Goal: Task Accomplishment & Management: Use online tool/utility

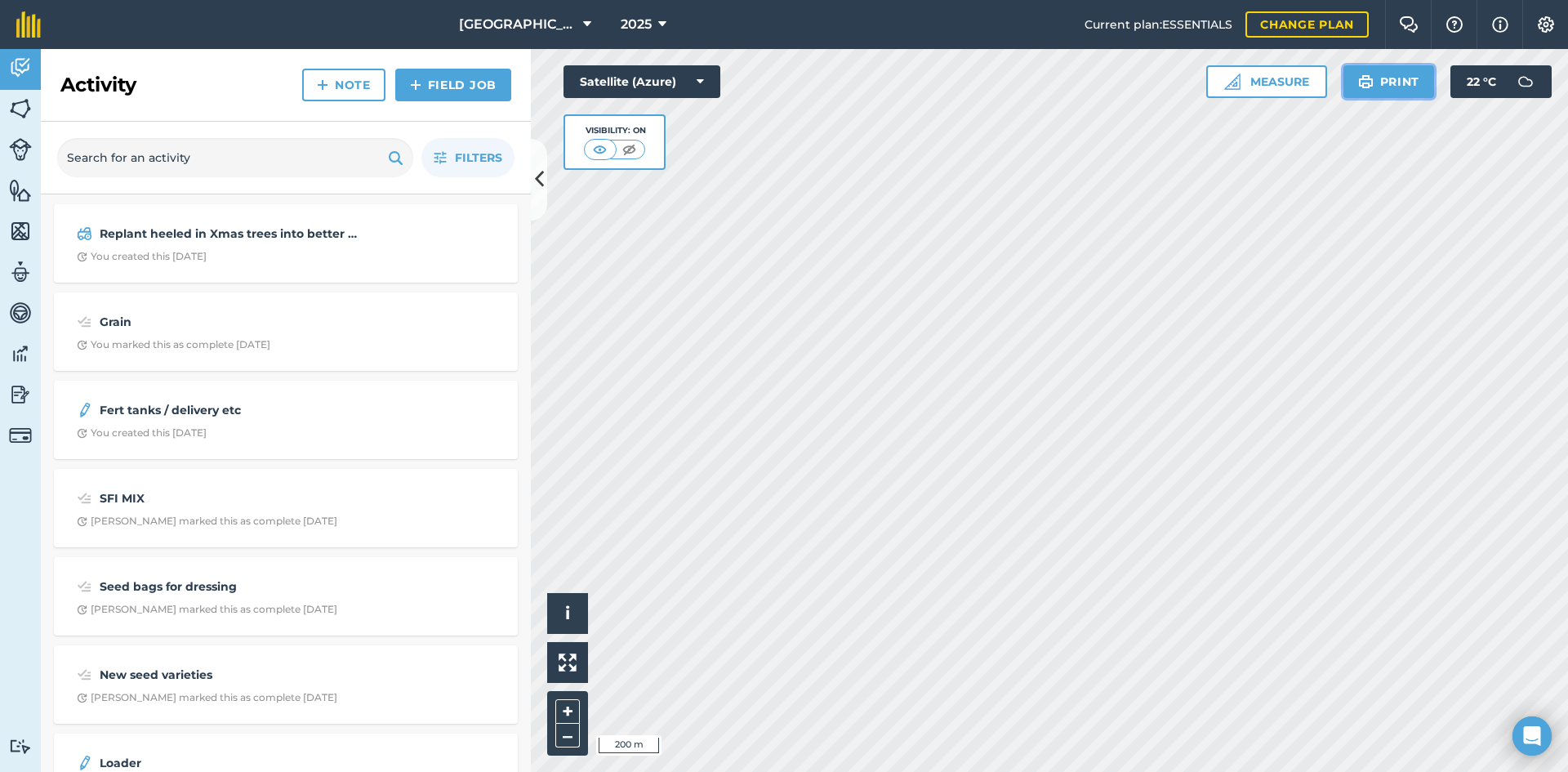
click at [1385, 78] on button "Print" at bounding box center [1389, 81] width 91 height 32
click at [15, 394] on img at bounding box center [21, 395] width 23 height 25
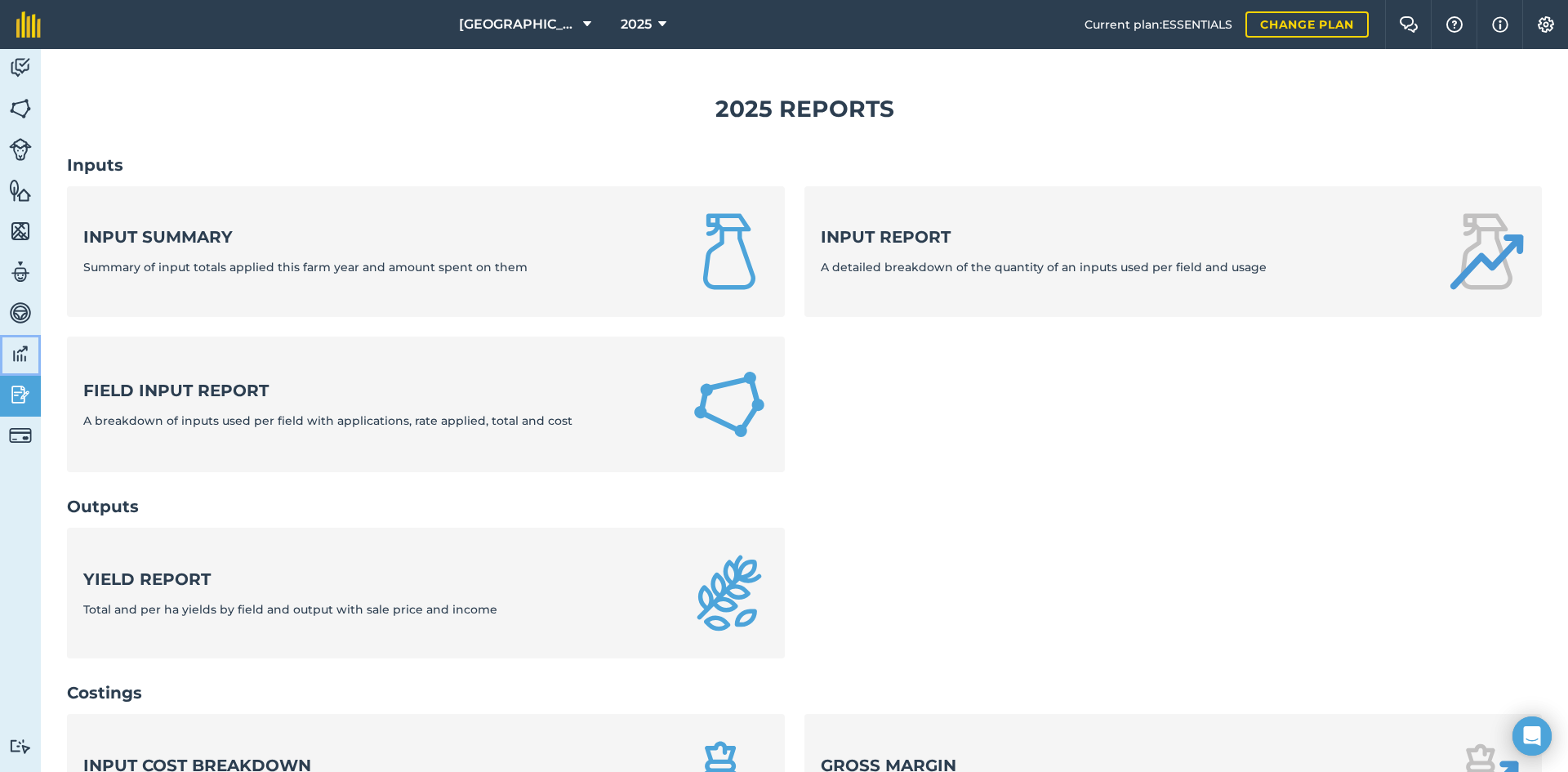
click at [27, 345] on img at bounding box center [21, 354] width 23 height 25
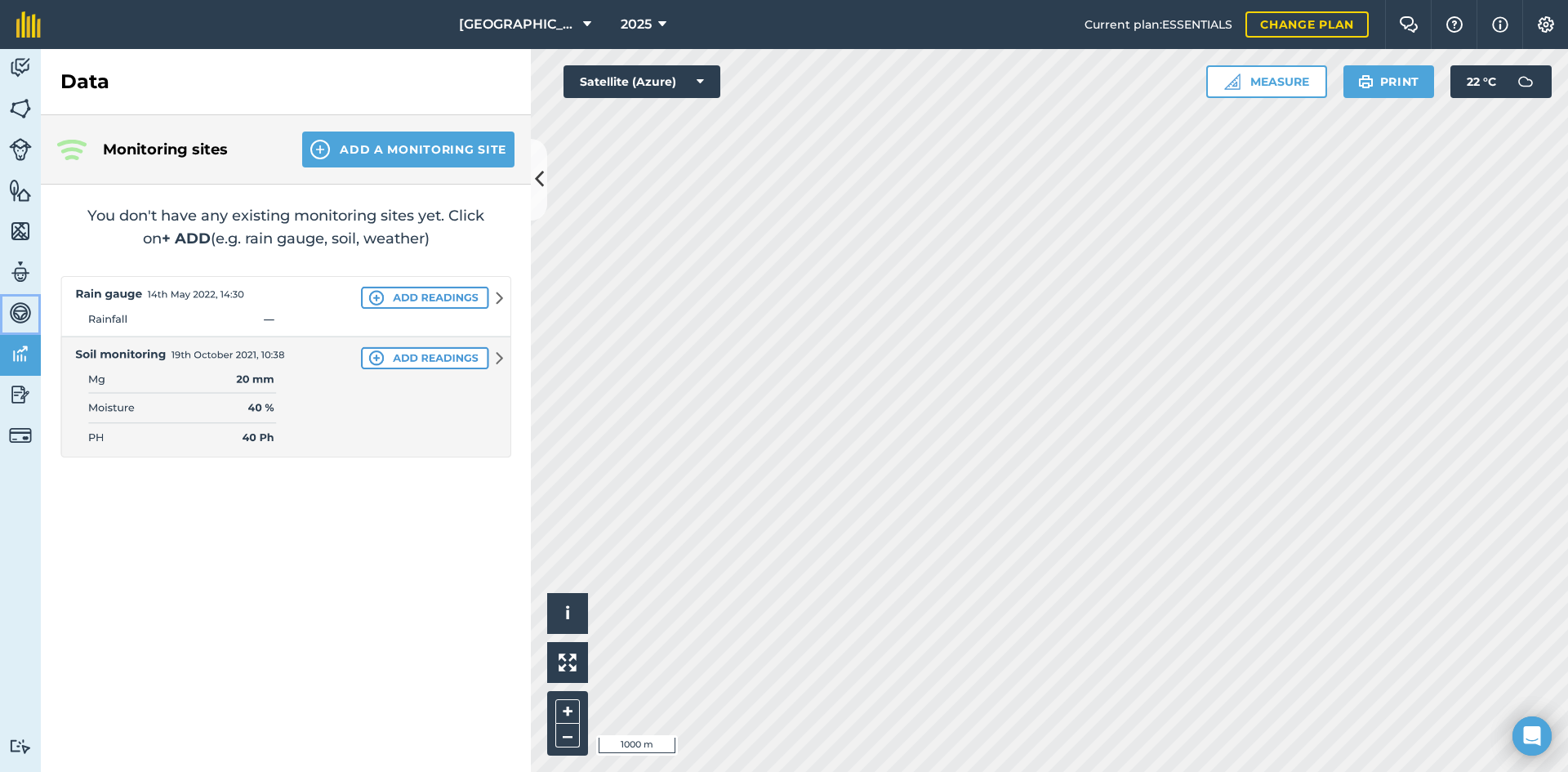
click at [23, 311] on img at bounding box center [21, 313] width 23 height 25
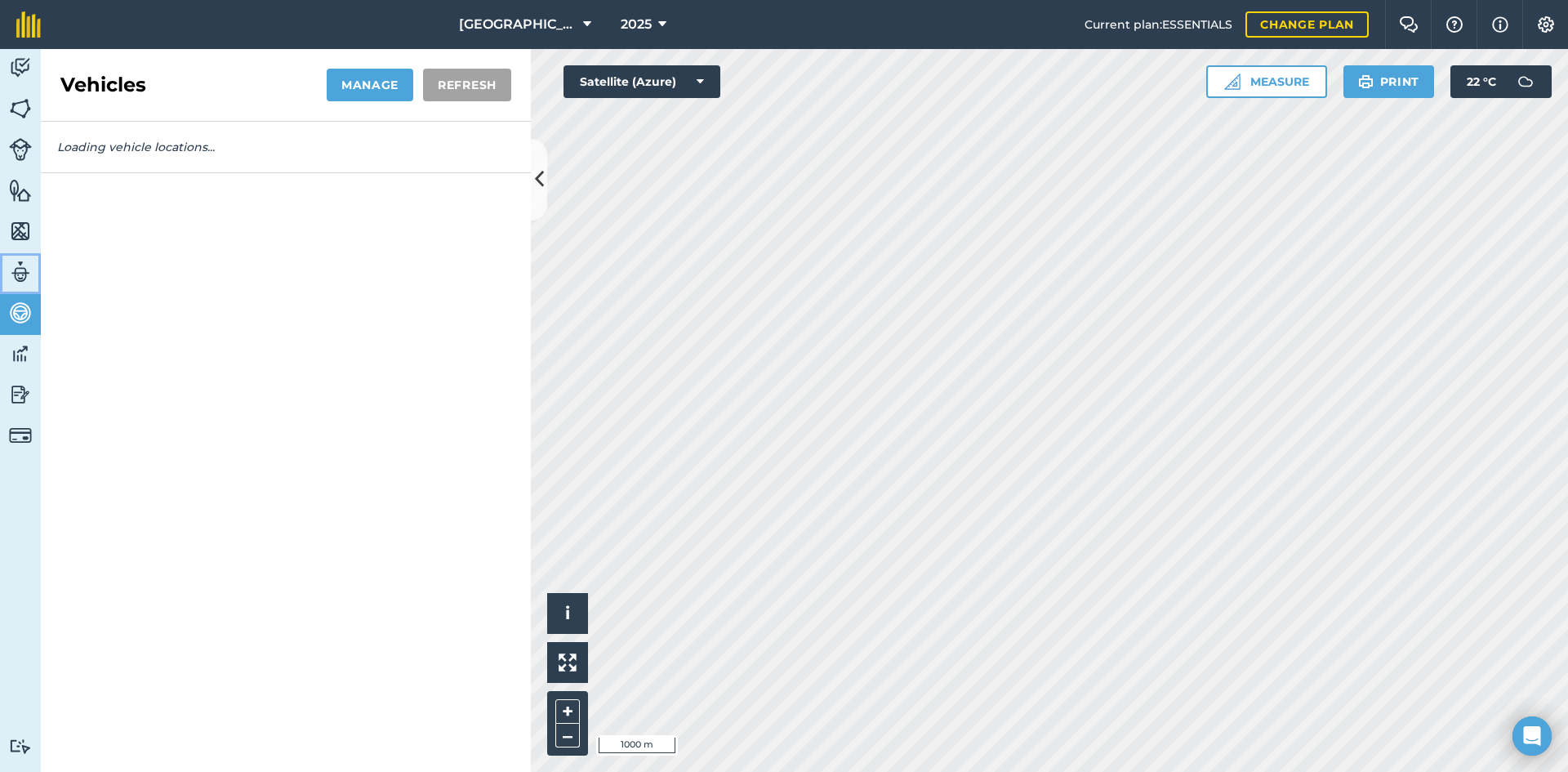
click at [28, 268] on img at bounding box center [21, 272] width 23 height 25
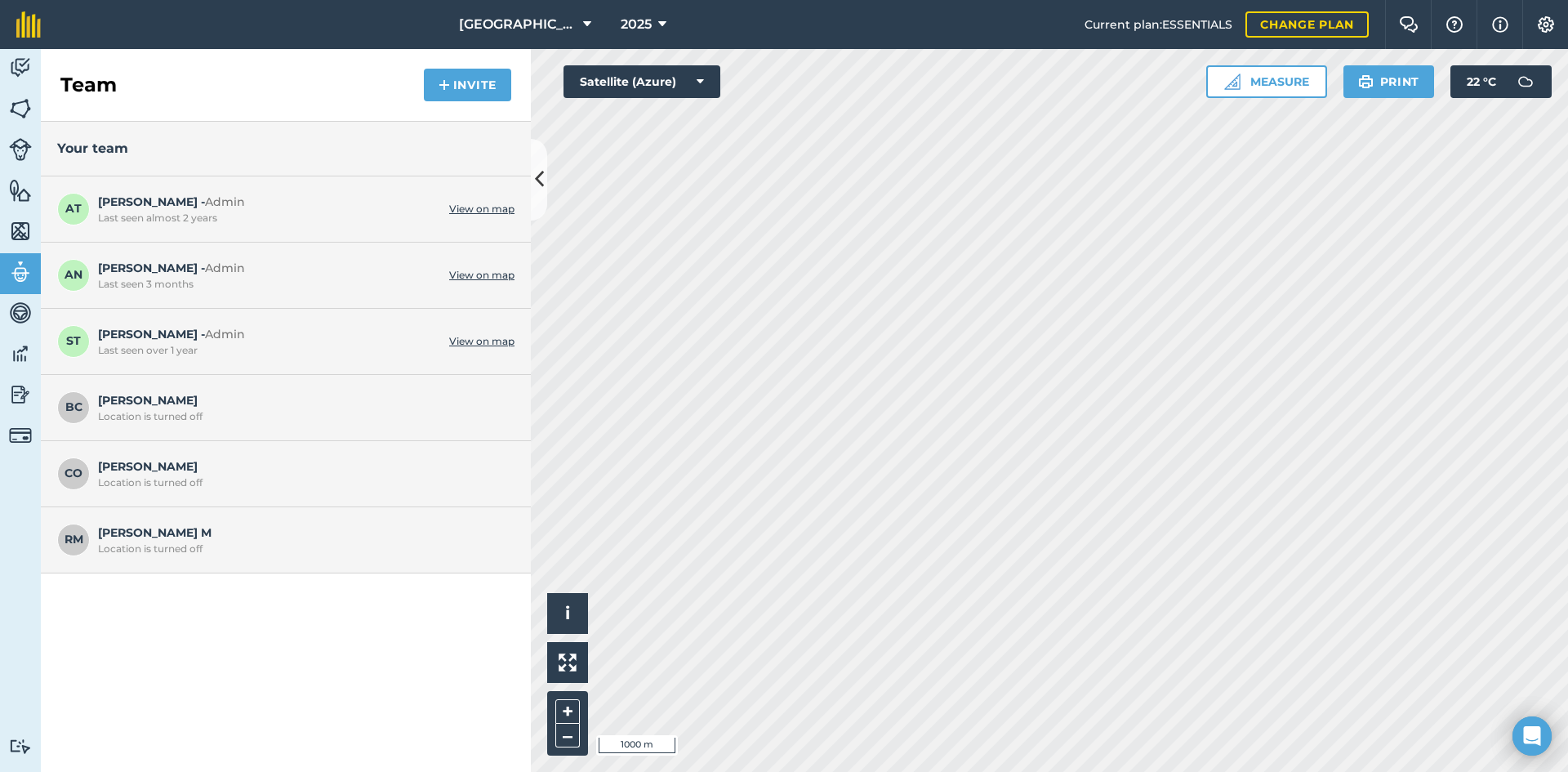
click at [470, 278] on link "View on map" at bounding box center [481, 276] width 66 height 13
click at [11, 231] on img at bounding box center [21, 232] width 23 height 25
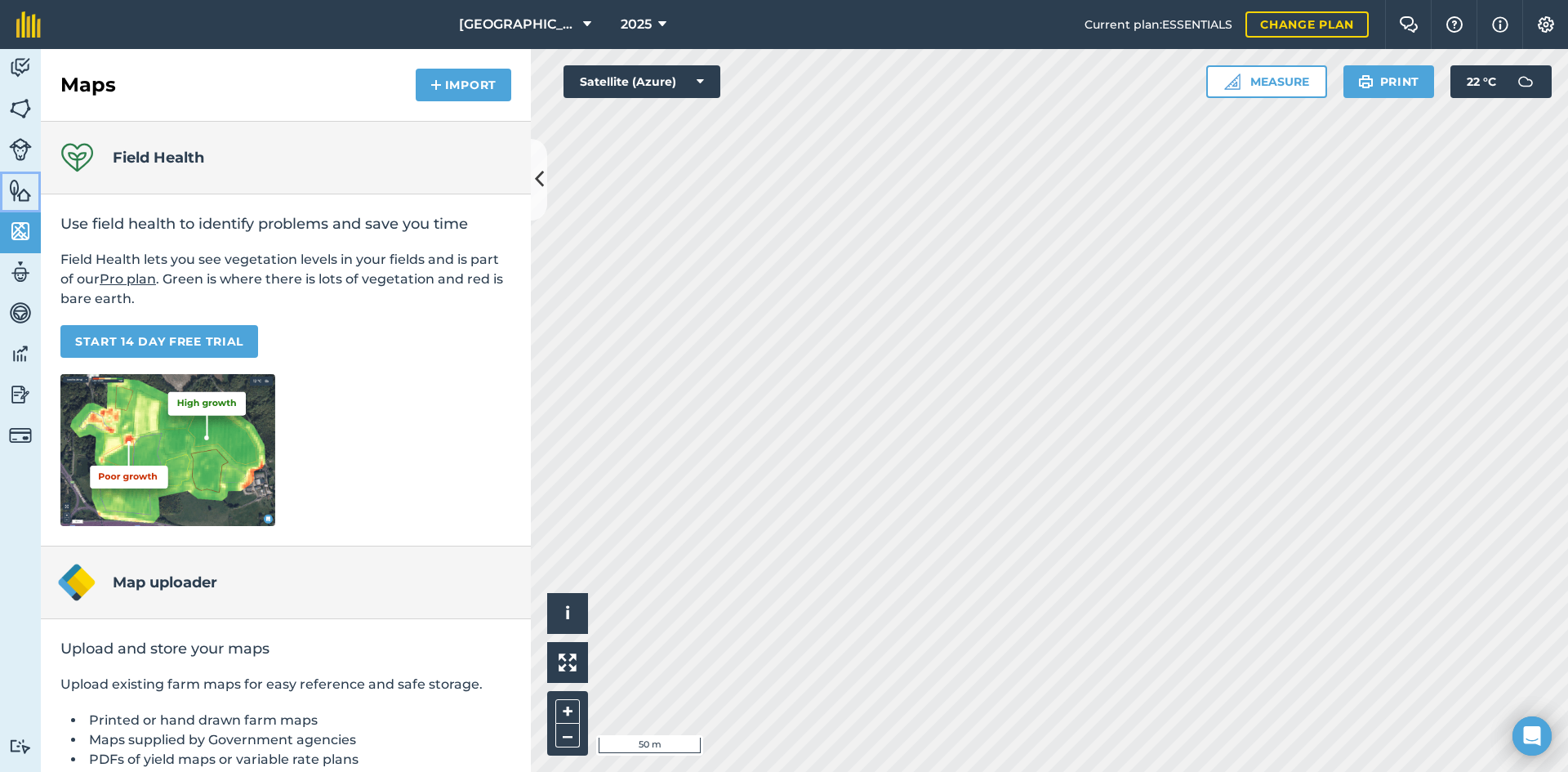
click at [15, 195] on img at bounding box center [21, 191] width 23 height 25
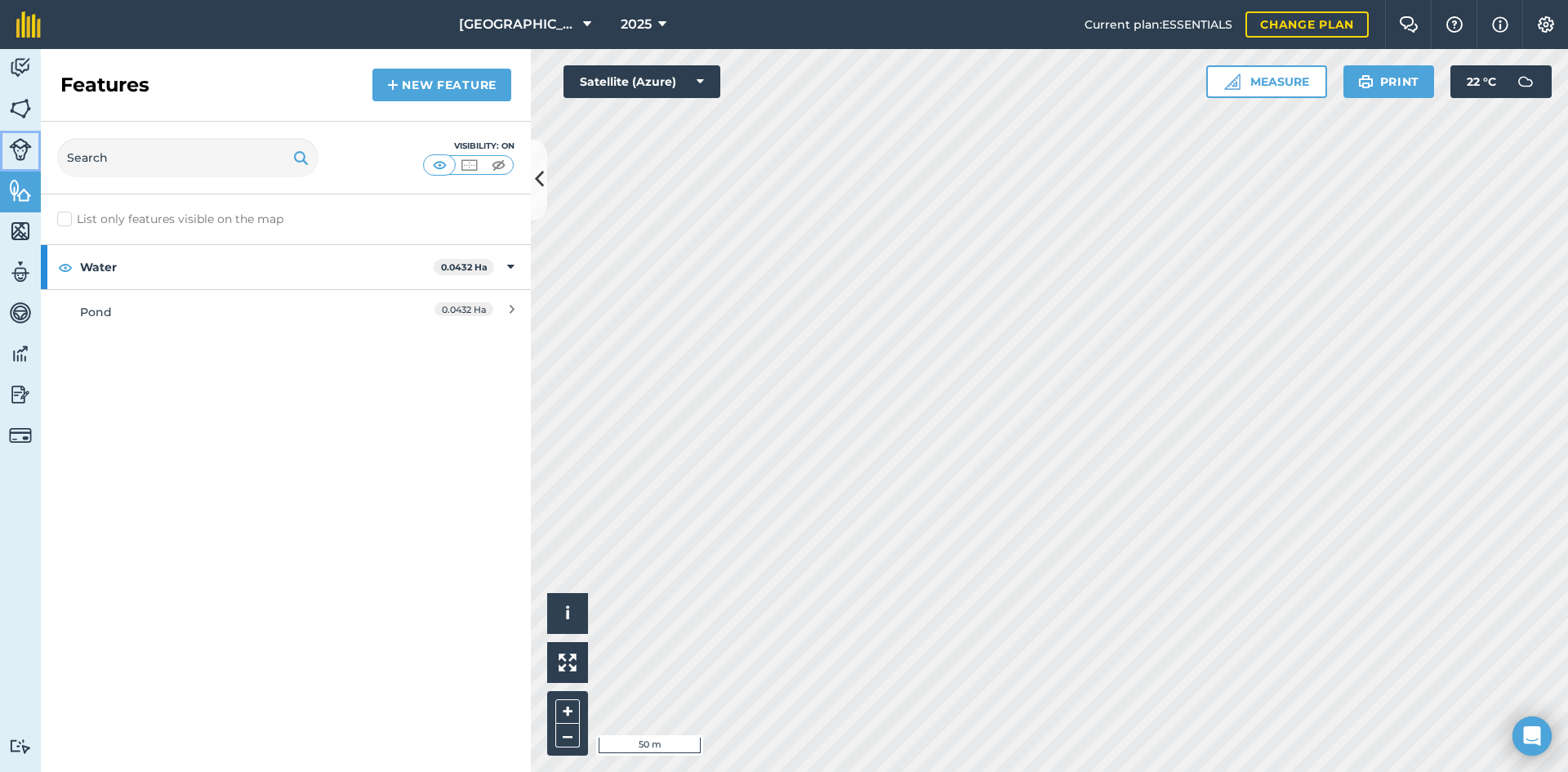
click at [20, 144] on img at bounding box center [21, 149] width 23 height 23
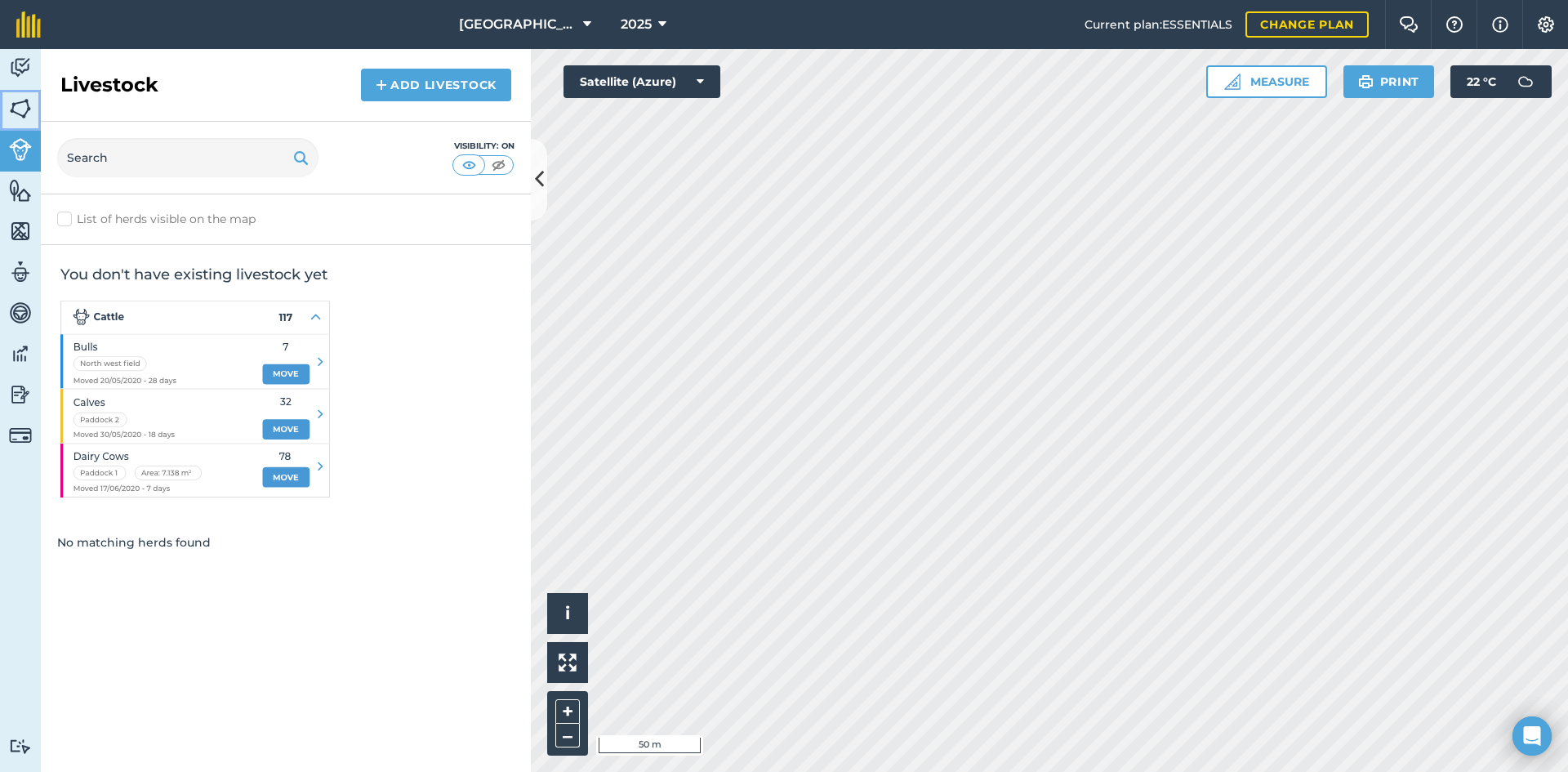
click at [18, 113] on img at bounding box center [21, 109] width 23 height 25
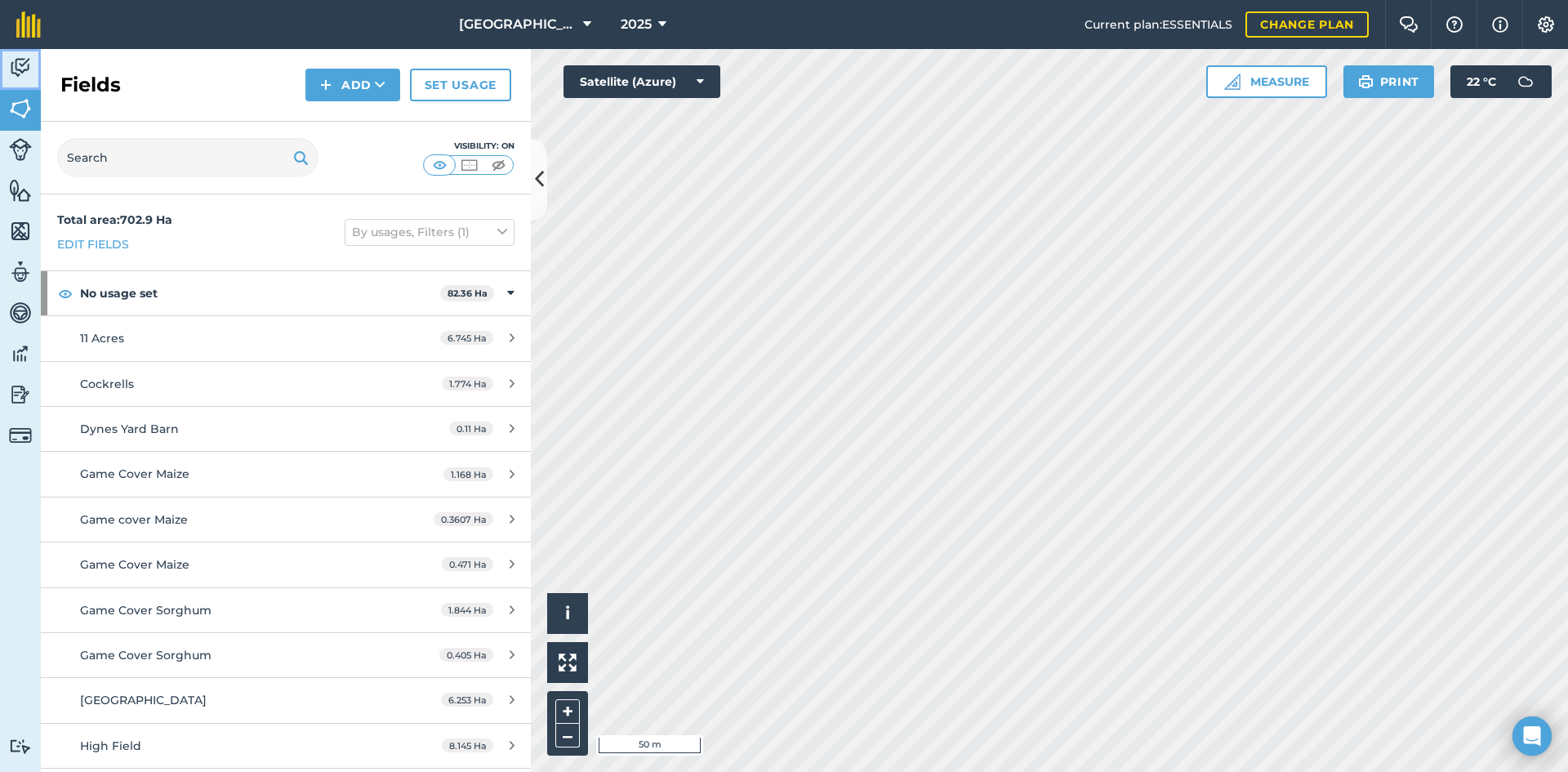
click at [22, 59] on img at bounding box center [21, 68] width 23 height 25
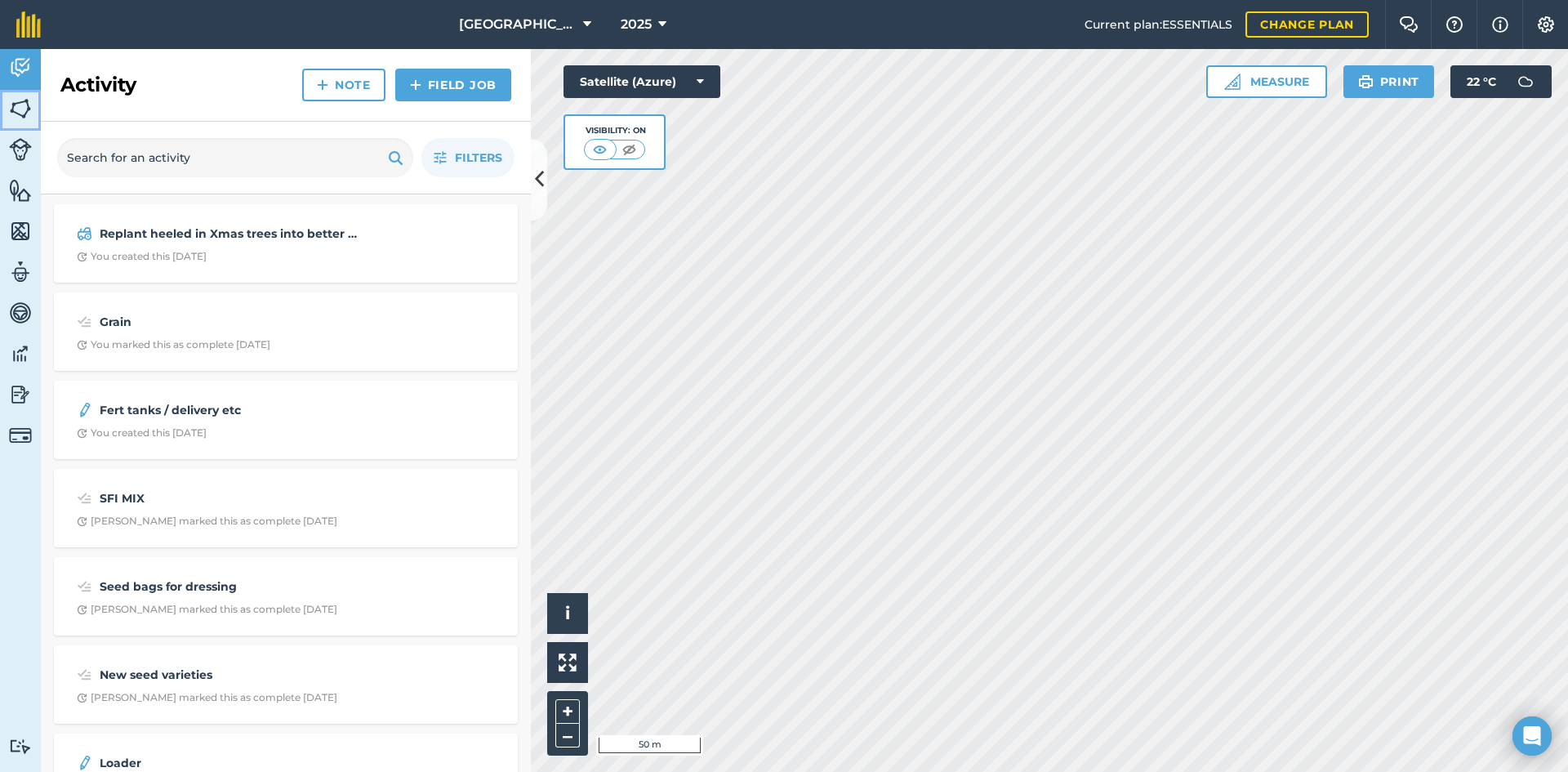
click at [19, 104] on img at bounding box center [21, 109] width 23 height 25
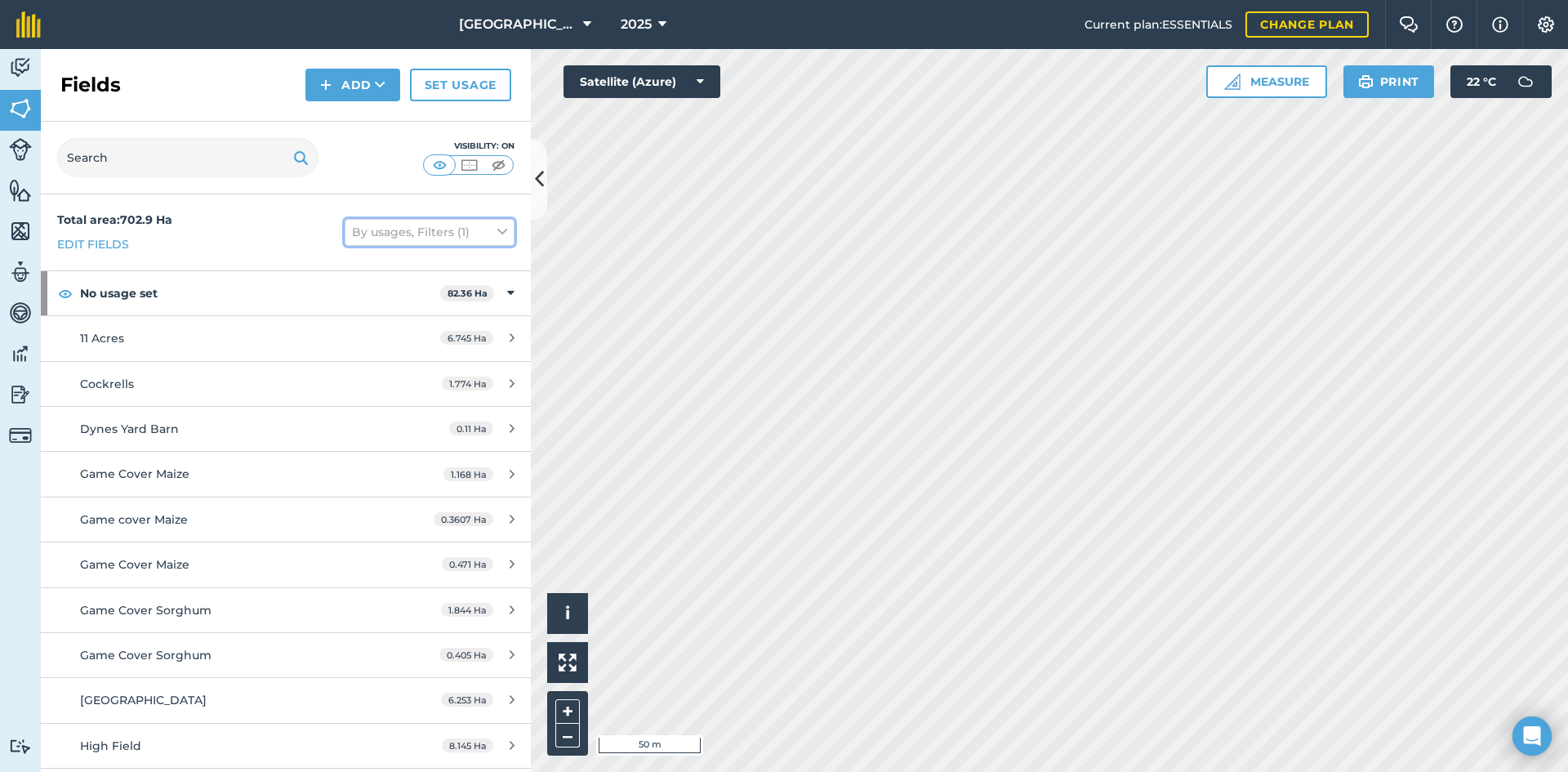
click at [481, 230] on button "By usages, Filters (1)" at bounding box center [429, 232] width 170 height 27
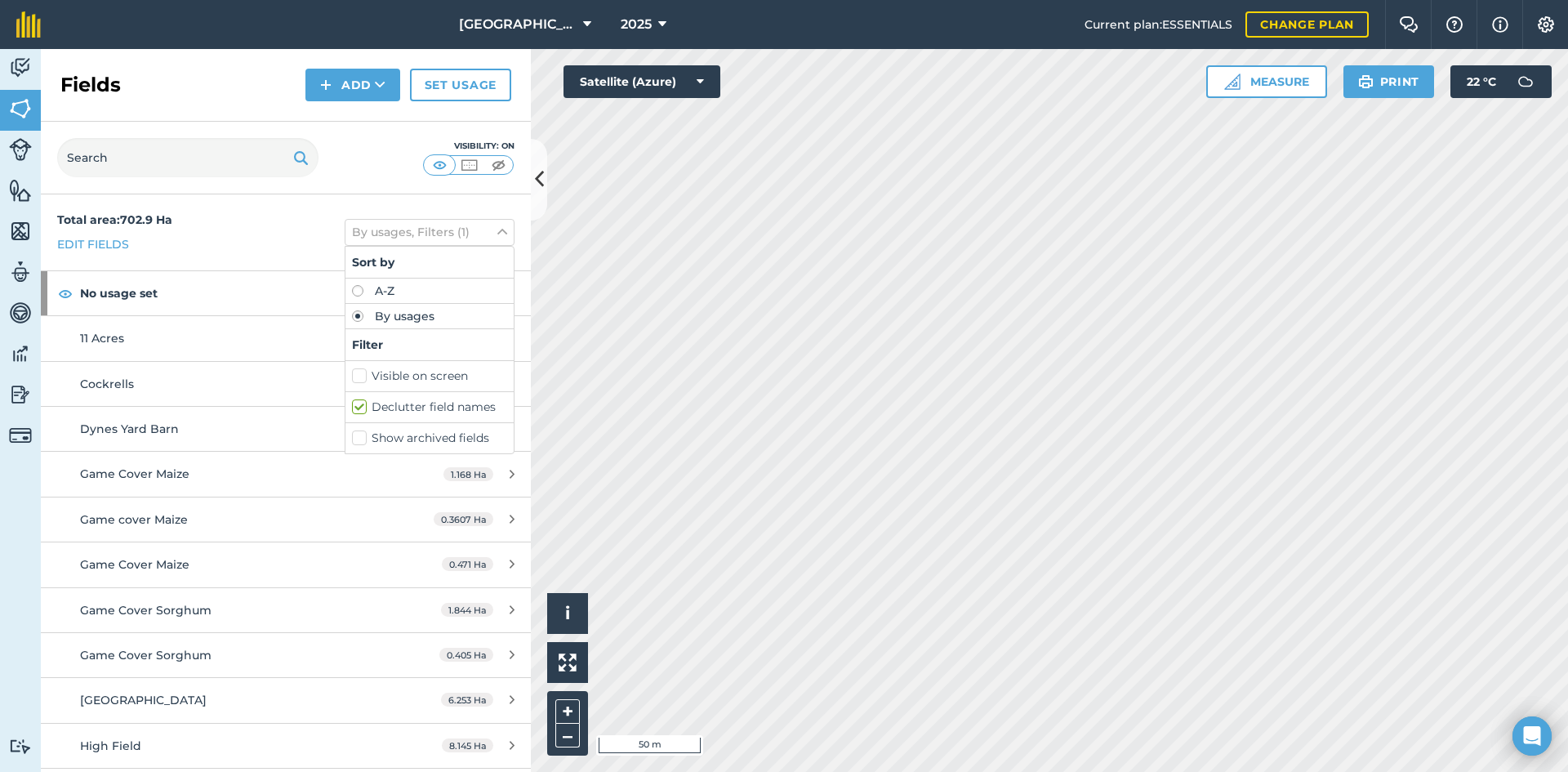
click at [352, 409] on label "Declutter field names" at bounding box center [429, 407] width 155 height 17
click at [352, 409] on input "Declutter field names" at bounding box center [357, 403] width 11 height 11
checkbox input "false"
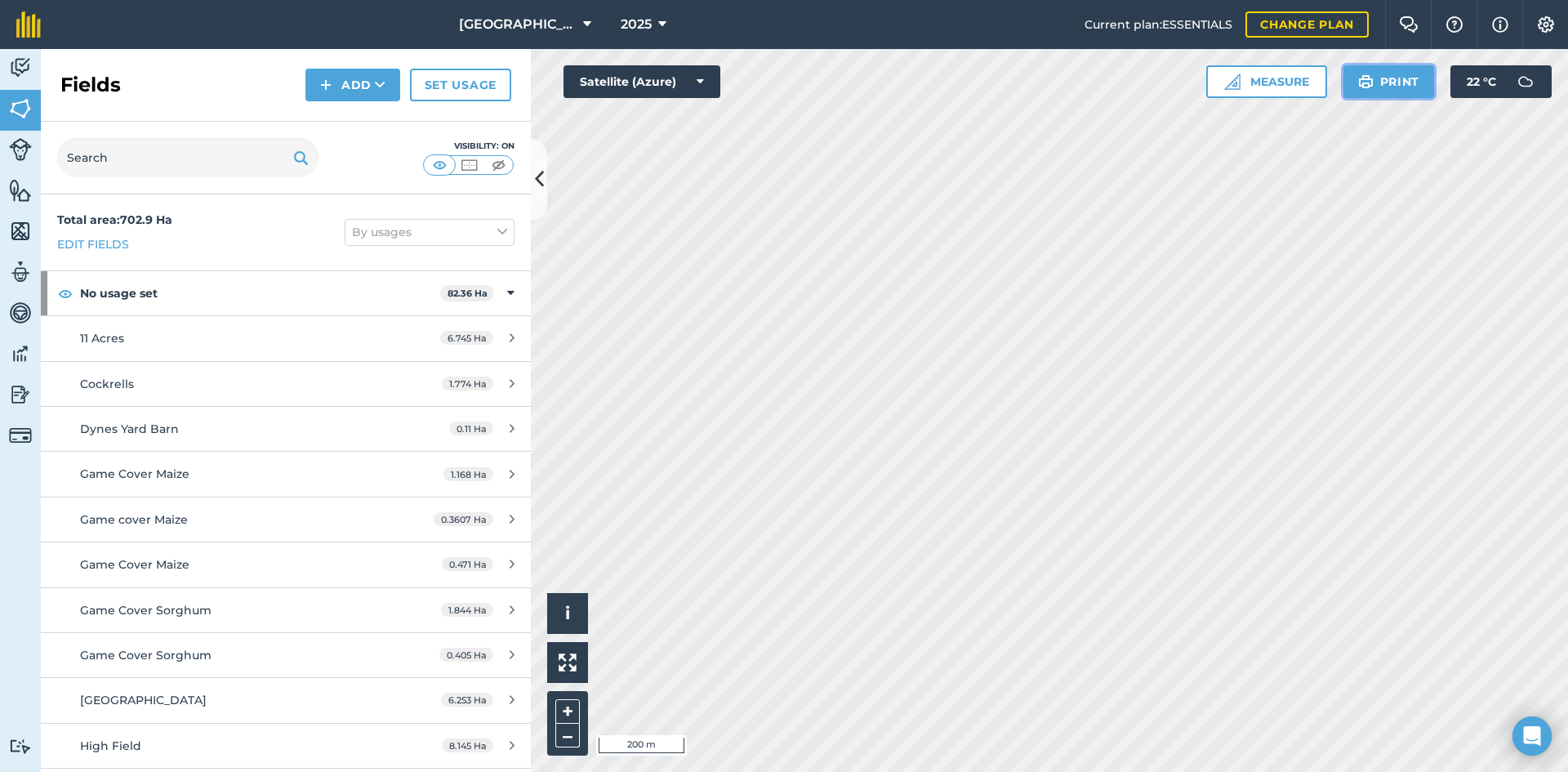
click at [1376, 79] on button "Print" at bounding box center [1389, 81] width 91 height 32
click at [1366, 83] on img at bounding box center [1366, 82] width 16 height 20
click at [1374, 79] on button "Print" at bounding box center [1389, 81] width 91 height 32
